Goal: Information Seeking & Learning: Learn about a topic

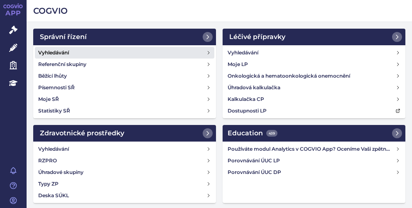
click at [77, 49] on link "Vyhledávání" at bounding box center [124, 53] width 179 height 12
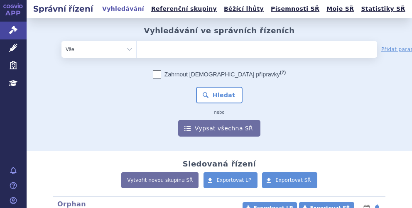
click at [183, 47] on ul at bounding box center [232, 47] width 191 height 13
click at [137, 47] on select at bounding box center [136, 49] width 0 height 17
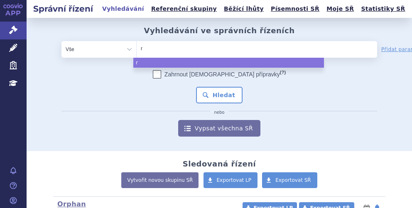
type input "ry"
type input "ryb"
type input "rybre"
type input "rybrev"
type input "rybreva"
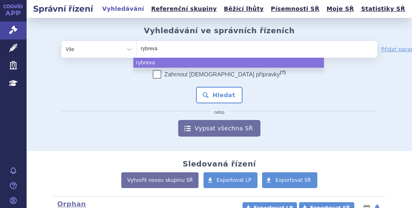
type input "rybrevan"
type input "rybrevant"
select select "rybrevant"
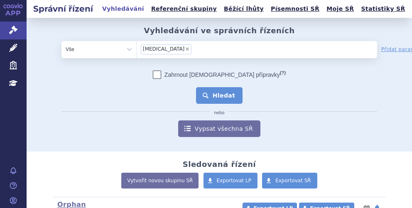
click at [226, 99] on button "Hledat" at bounding box center [219, 95] width 47 height 17
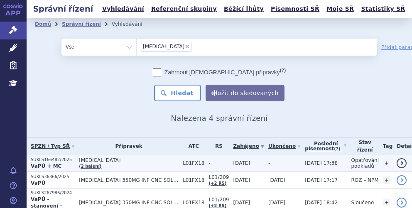
scroll to position [42, 0]
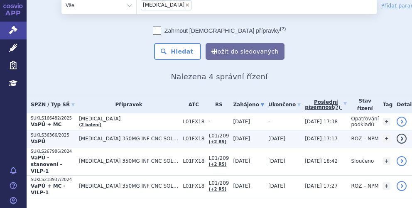
click at [75, 138] on p "VaPÚ" at bounding box center [53, 141] width 44 height 7
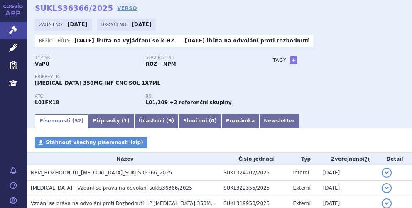
scroll to position [83, 0]
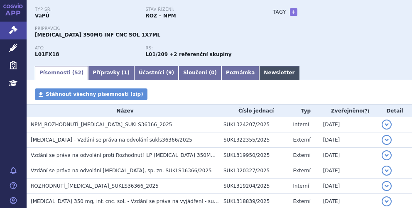
click at [259, 70] on link "Newsletter" at bounding box center [279, 73] width 40 height 14
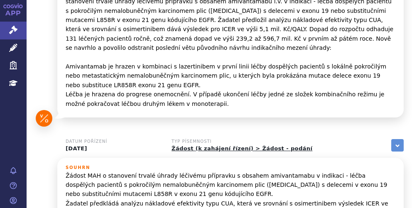
scroll to position [886, 0]
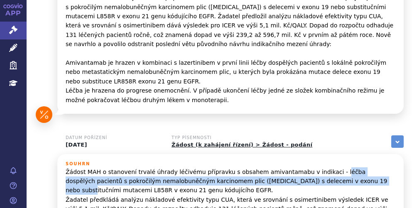
drag, startPoint x: 314, startPoint y: 127, endPoint x: 317, endPoint y: 131, distance: 5.4
click at [317, 167] on p "Žádost MAH o stanovení trvalé úhrady léčivému přípravku s obsahem amivantamabu …" at bounding box center [231, 195] width 330 height 56
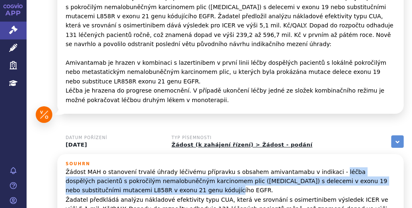
drag, startPoint x: 314, startPoint y: 125, endPoint x: 136, endPoint y: 143, distance: 178.6
click at [136, 167] on p "Žádost MAH o stanovení trvalé úhrady léčivému přípravku s obsahem amivantamabu …" at bounding box center [231, 195] width 330 height 56
copy p "léčba dospělých pacientů s pokročilým nemalobuněčným karcinomem plic (NSCLC) s …"
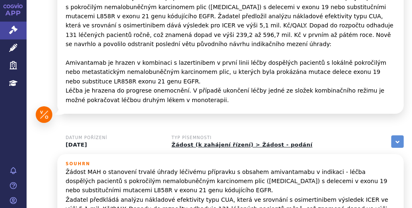
click at [19, 117] on div "APP Správní řízení Léčivé přípravky Zdravotnické prostředky Education Notifikac…" at bounding box center [13, 104] width 27 height 208
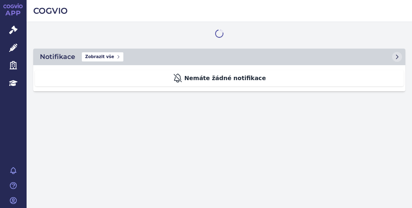
click at [17, 45] on link "Léčivé přípravky" at bounding box center [13, 47] width 27 height 17
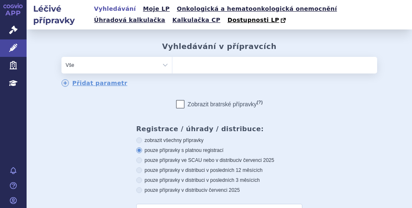
click at [181, 69] on ul at bounding box center [274, 63] width 205 height 13
click at [172, 69] on select at bounding box center [172, 64] width 0 height 17
type input "le"
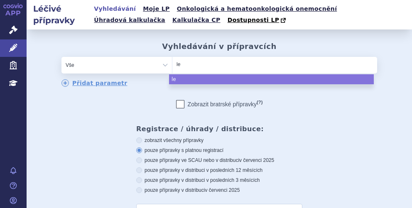
type input "leq"
type input "leqe"
type input "leqem"
type input "leqemb"
type input "leqembi"
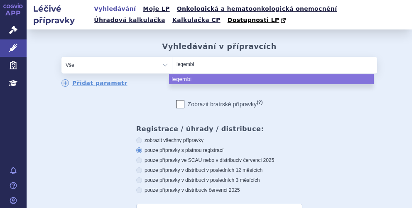
select select "leqembi"
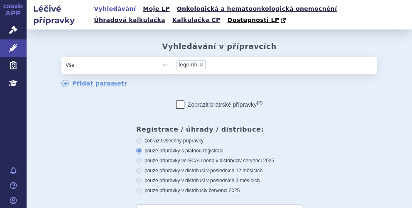
scroll to position [166, 0]
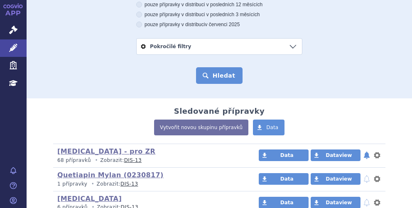
click at [221, 72] on button "Hledat" at bounding box center [219, 75] width 47 height 17
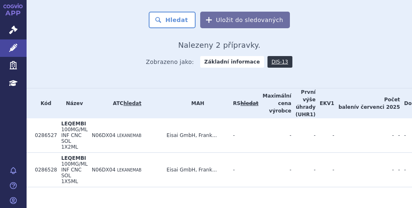
scroll to position [235, 0]
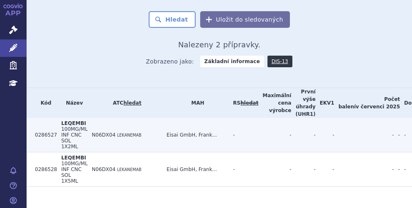
click at [78, 128] on span "100MG/ML INF CNC SOL 1X2ML" at bounding box center [74, 137] width 27 height 23
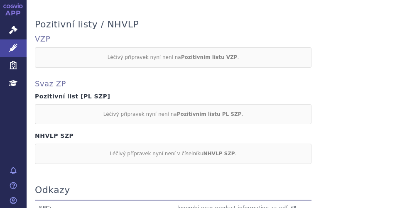
scroll to position [590, 0]
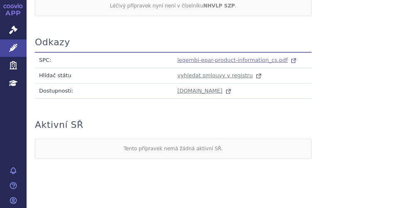
click at [269, 57] on span "leqembi-epar-product-information_cs.pdf" at bounding box center [232, 60] width 110 height 6
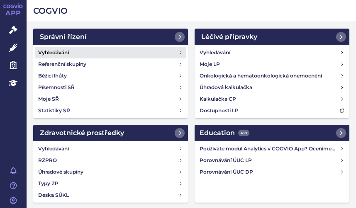
click at [47, 51] on h4 "Vyhledávání" at bounding box center [53, 53] width 31 height 8
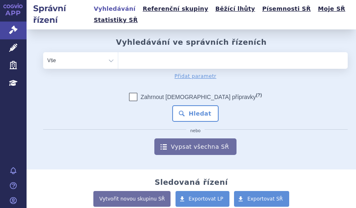
click at [173, 60] on ul at bounding box center [229, 58] width 223 height 13
click at [118, 60] on select at bounding box center [118, 60] width 0 height 17
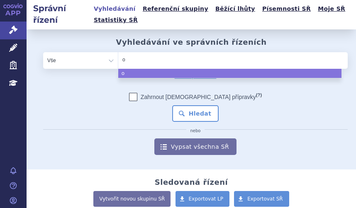
type input "oc"
type input "oca"
type input "ocali"
type input "ocaliv"
type input "[MEDICAL_DATA]"
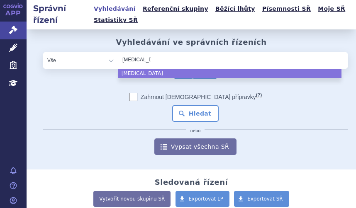
select select "[MEDICAL_DATA]"
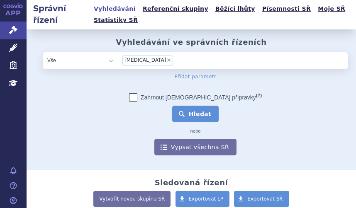
click at [190, 113] on button "Hledat" at bounding box center [195, 114] width 47 height 17
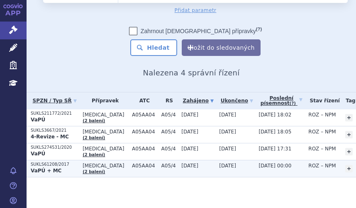
scroll to position [65, 0]
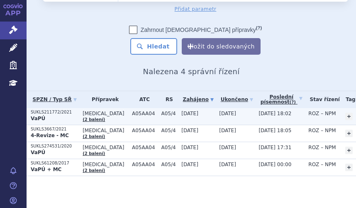
click at [69, 116] on p "VaPÚ" at bounding box center [55, 118] width 48 height 7
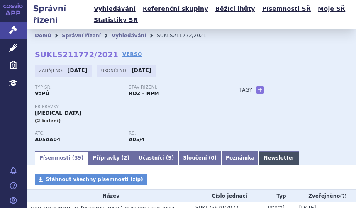
click at [259, 154] on link "Newsletter" at bounding box center [279, 159] width 40 height 14
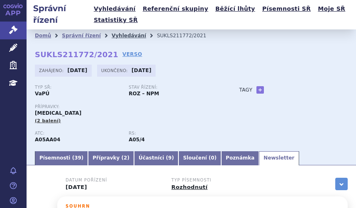
click at [112, 35] on link "Vyhledávání" at bounding box center [129, 36] width 34 height 6
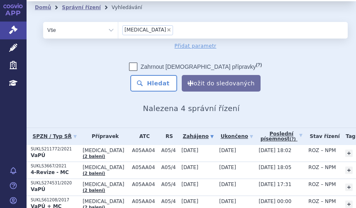
scroll to position [42, 0]
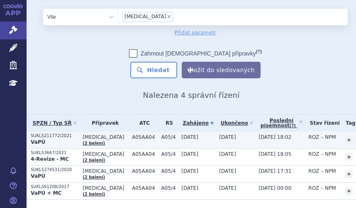
click at [68, 137] on p "SUKLS211772/2021" at bounding box center [55, 136] width 48 height 6
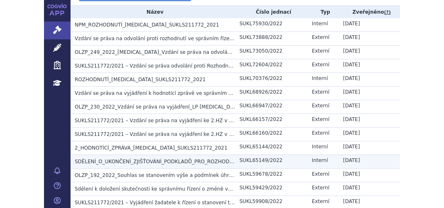
scroll to position [208, 0]
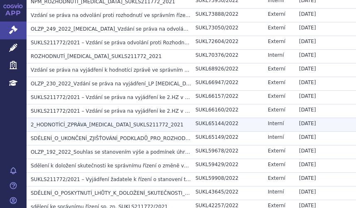
click at [81, 122] on span "2_HODNOTÍCÍ_ZPRÁVA_OCALIVA_SUKLS211772_2021" at bounding box center [107, 125] width 153 height 6
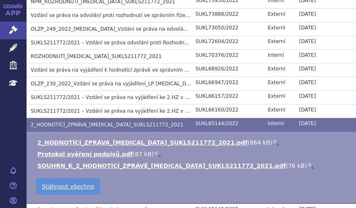
click at [272, 142] on link "🔍" at bounding box center [275, 143] width 7 height 7
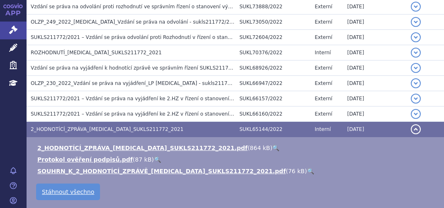
scroll to position [197, 0]
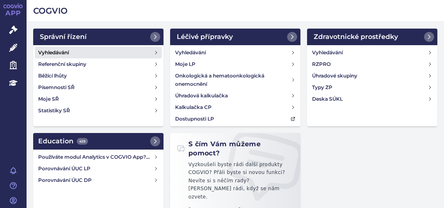
click at [100, 52] on link "Vyhledávání" at bounding box center [98, 53] width 127 height 12
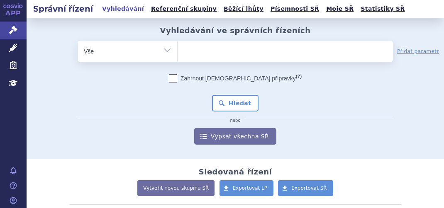
click at [192, 54] on ul at bounding box center [286, 49] width 216 height 17
click at [178, 54] on select at bounding box center [177, 51] width 0 height 21
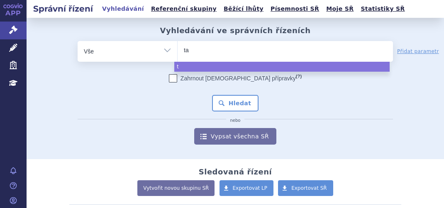
type input "tav"
type input "tavn"
type input "tavne"
type input "tavneo"
type input "tavneos"
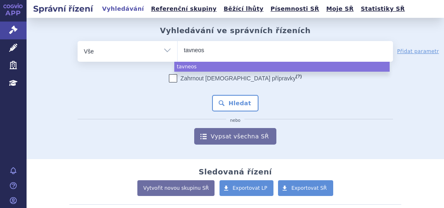
select select "tavneos"
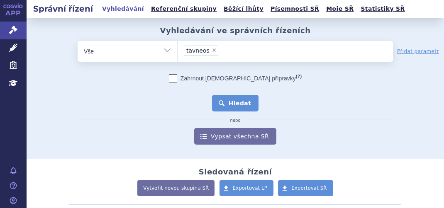
click at [249, 103] on button "Hledat" at bounding box center [235, 103] width 47 height 17
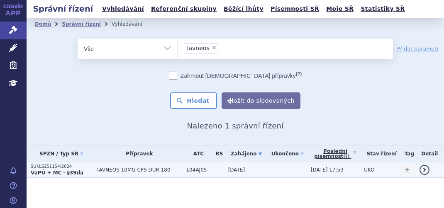
click at [99, 171] on span "TAVNEOS 10MG CPS DUR 180" at bounding box center [139, 170] width 86 height 6
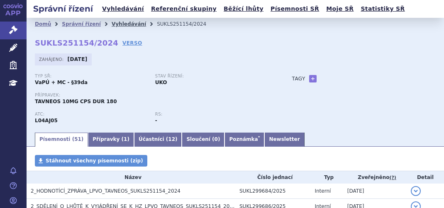
click at [112, 26] on link "Vyhledávání" at bounding box center [129, 24] width 34 height 6
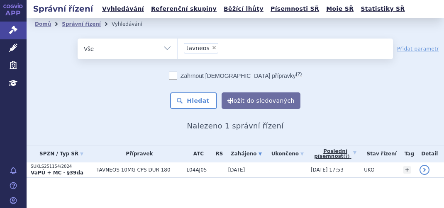
click at [212, 47] on span "×" at bounding box center [214, 47] width 5 height 5
click at [178, 47] on select "tavneos" at bounding box center [177, 48] width 0 height 21
select select
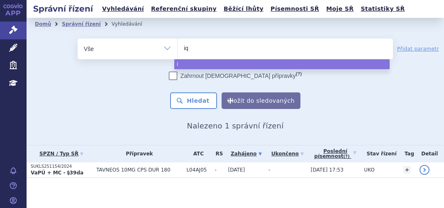
type input "iqi"
type input "iqir"
type input "iqirvo"
select select "iqirvo"
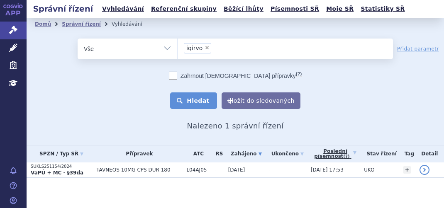
click at [203, 97] on button "Hledat" at bounding box center [193, 101] width 47 height 17
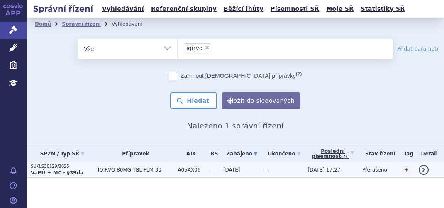
click at [84, 167] on p "SUKLS36129/2025" at bounding box center [62, 167] width 63 height 6
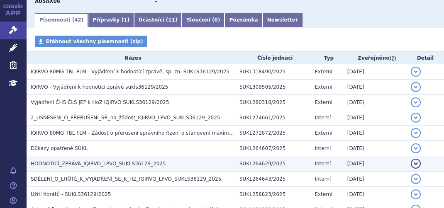
scroll to position [125, 0]
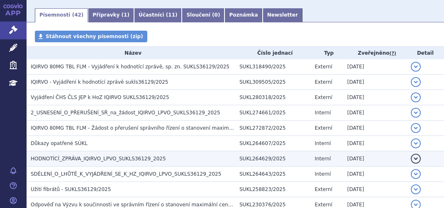
click at [75, 157] on span "HODNOTÍCÍ_ZPRÁVA_IQIRVO_LPVO_SUKLS36129_2025" at bounding box center [98, 159] width 135 height 6
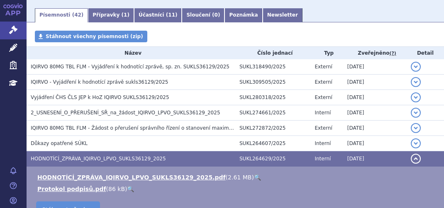
click at [254, 174] on link "🔍" at bounding box center [257, 177] width 7 height 7
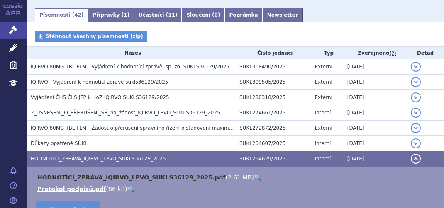
click at [180, 176] on link "HODNOTÍCÍ_ZPRÁVA_IQIRVO_LPVO_SUKLS36129_2025.pdf" at bounding box center [131, 177] width 189 height 7
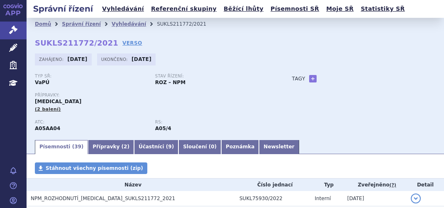
scroll to position [197, 0]
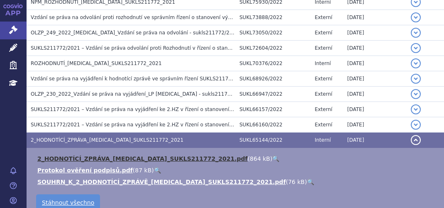
click at [179, 157] on link "2_HODNOTÍCÍ_ZPRÁVA_OCALIVA_SUKLS211772_2021.pdf" at bounding box center [142, 159] width 211 height 7
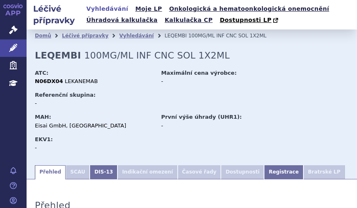
scroll to position [589, 0]
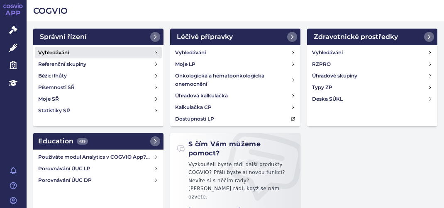
click at [72, 52] on link "Vyhledávání" at bounding box center [98, 53] width 127 height 12
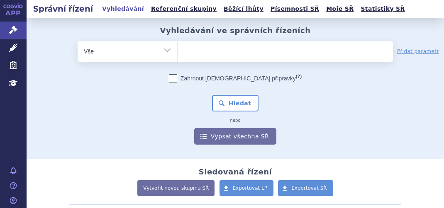
click at [218, 53] on ul at bounding box center [286, 49] width 216 height 17
click at [178, 53] on select at bounding box center [177, 51] width 0 height 21
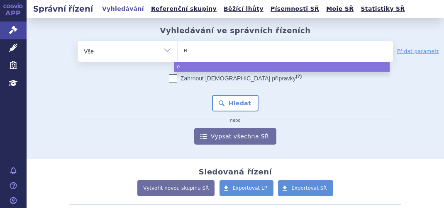
type input "el"
type input "ef"
type input "efl"
type input "eflu"
type input "eflue"
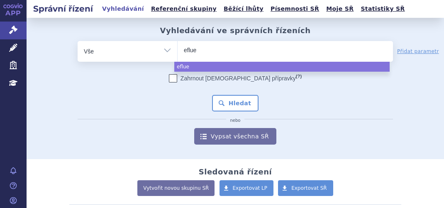
type input "efluel"
type input "eflueld"
type input "efluelda"
select select "efluelda"
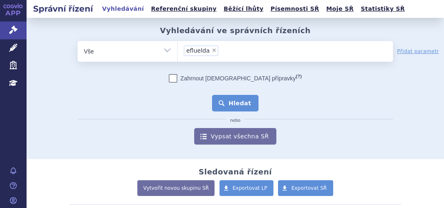
click at [242, 102] on button "Hledat" at bounding box center [235, 103] width 47 height 17
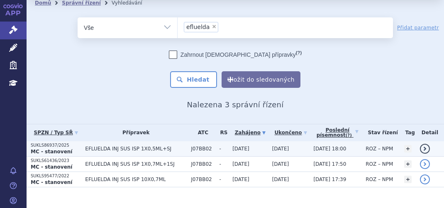
scroll to position [33, 0]
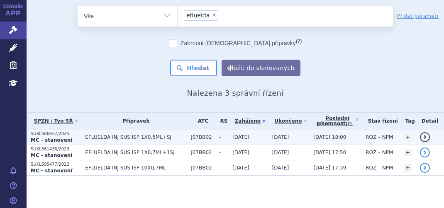
click at [71, 134] on p "SUKLS86937/2025" at bounding box center [56, 134] width 50 height 6
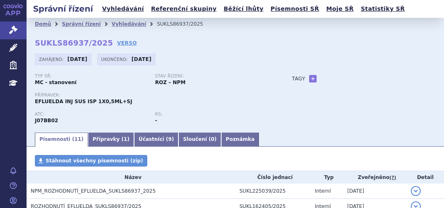
scroll to position [125, 0]
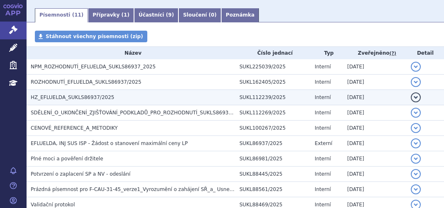
click at [98, 98] on span "HZ_EFLUELDA_SUKLS86937/2025" at bounding box center [72, 98] width 83 height 6
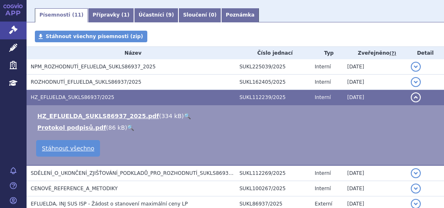
click at [184, 116] on link "🔍" at bounding box center [187, 116] width 7 height 7
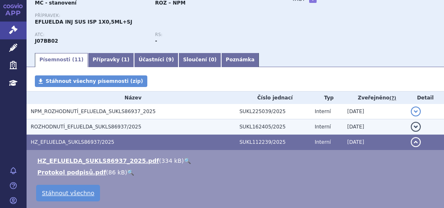
scroll to position [42, 0]
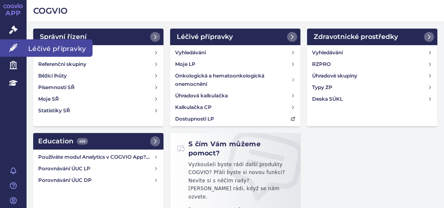
click at [17, 50] on icon at bounding box center [13, 48] width 8 height 8
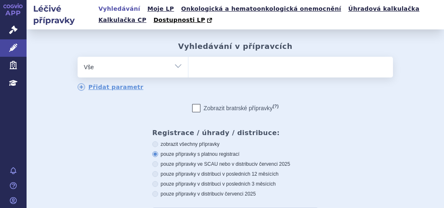
click at [221, 74] on ul at bounding box center [291, 65] width 205 height 17
click at [189, 74] on select at bounding box center [188, 66] width 0 height 21
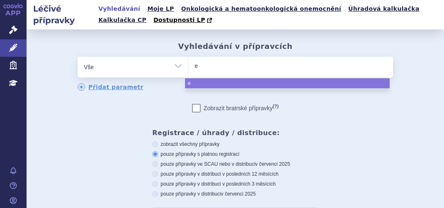
type input "ef"
type input "efl"
type input "eflu"
type input "eflue"
type input "efluel"
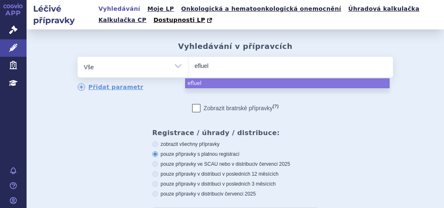
type input "eflueld"
type input "efluelda"
select select "efluelda"
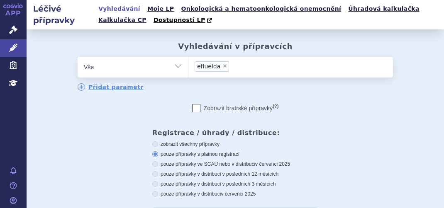
scroll to position [166, 0]
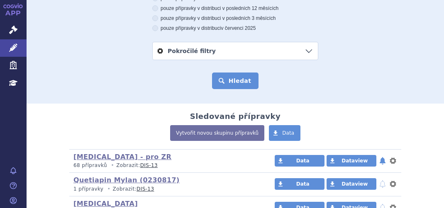
click at [228, 81] on button "Hledat" at bounding box center [235, 81] width 47 height 17
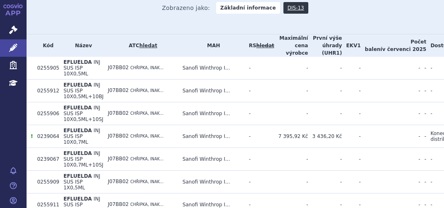
scroll to position [374, 0]
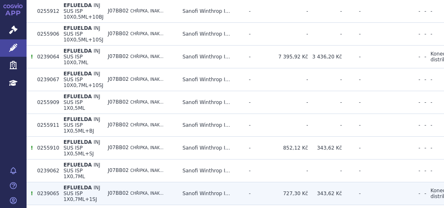
click at [222, 182] on td "Sanofi Winthrop I..." at bounding box center [212, 193] width 66 height 23
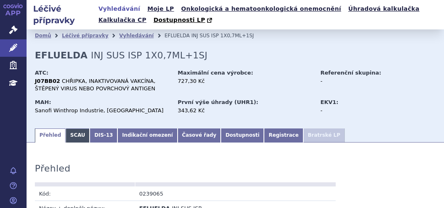
click at [76, 132] on link "SCAU" at bounding box center [78, 136] width 24 height 14
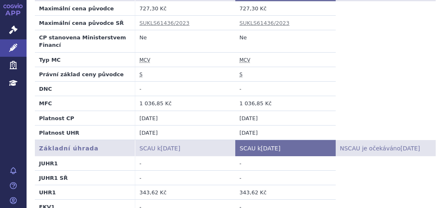
scroll to position [166, 0]
